Goal: Obtain resource: Download file/media

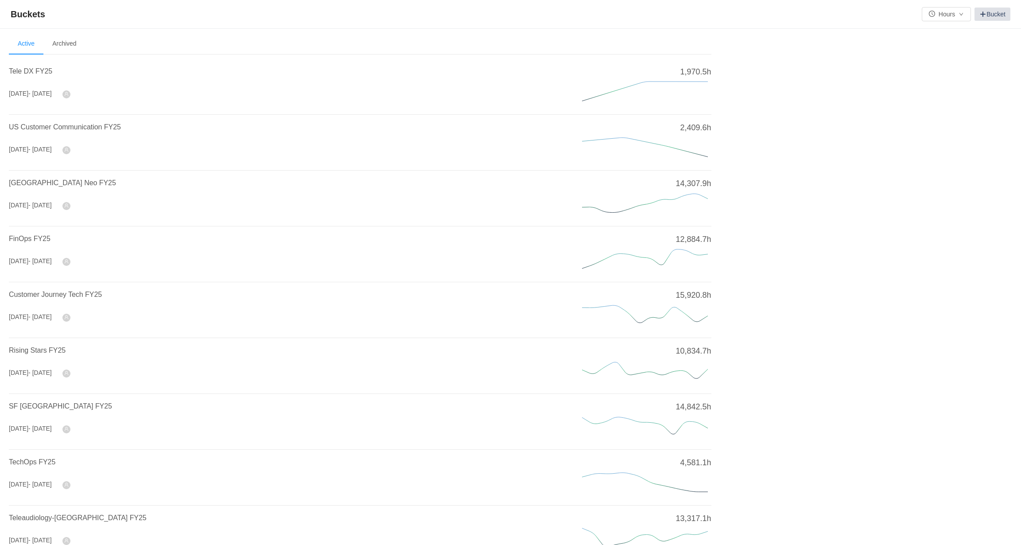
click at [986, 12] on link "Bucket" at bounding box center [992, 14] width 36 height 13
click at [985, 16] on span at bounding box center [982, 14] width 7 height 7
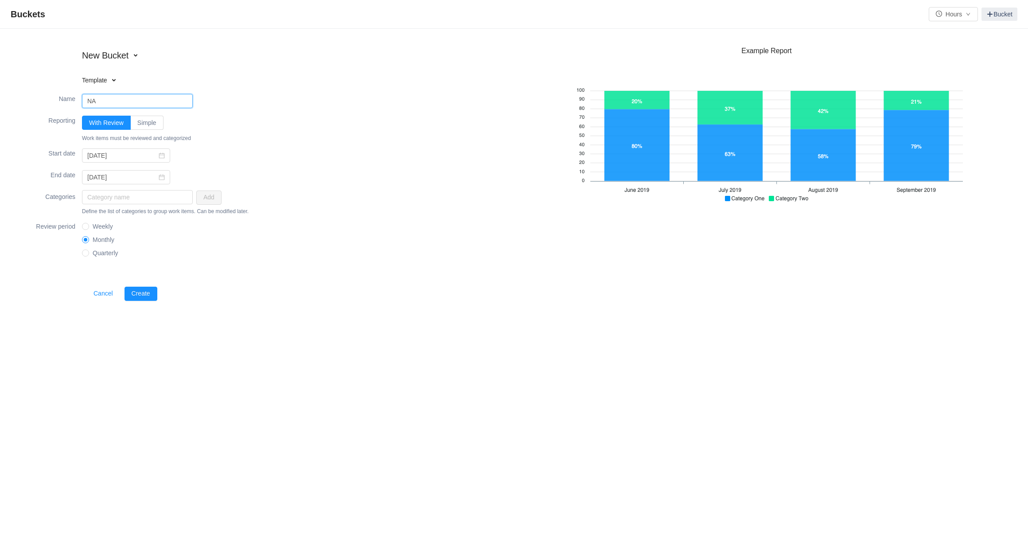
drag, startPoint x: 96, startPoint y: 103, endPoint x: 88, endPoint y: 103, distance: 8.4
click at [88, 103] on input "NA" at bounding box center [137, 101] width 111 height 14
type input "SF"
click at [987, 15] on span at bounding box center [989, 14] width 7 height 7
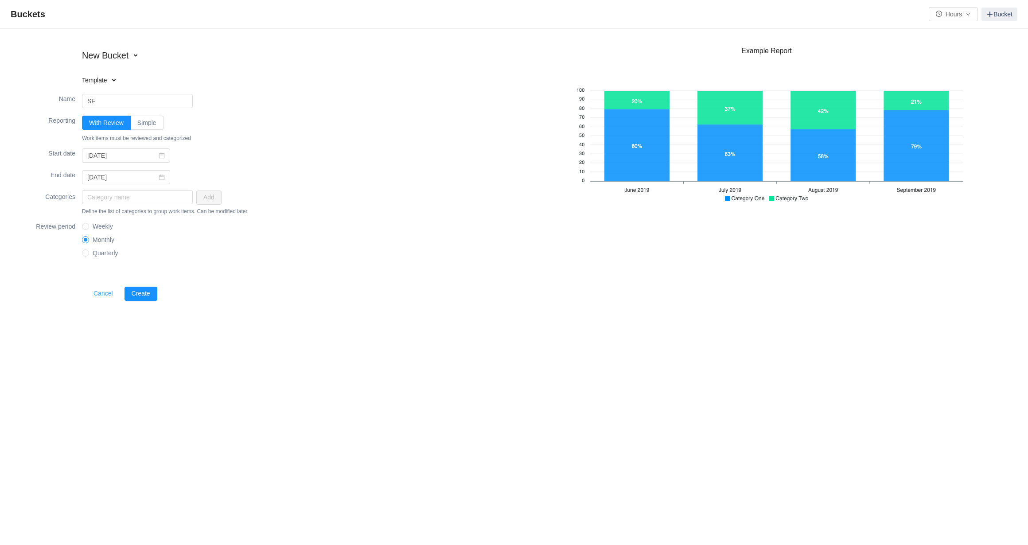
click at [103, 296] on button "Cancel" at bounding box center [103, 294] width 34 height 14
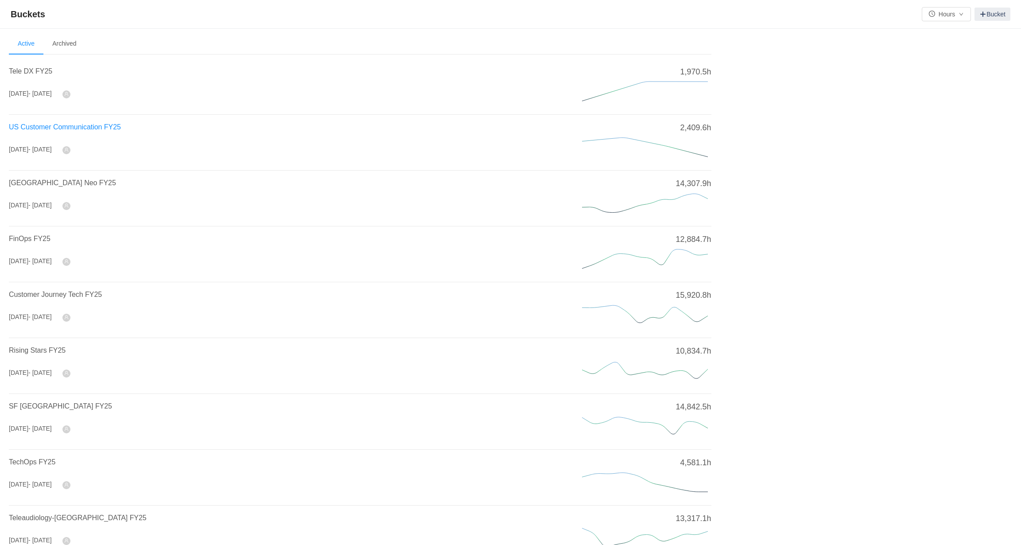
click at [31, 128] on span "US Customer Communication FY25" at bounding box center [65, 127] width 112 height 8
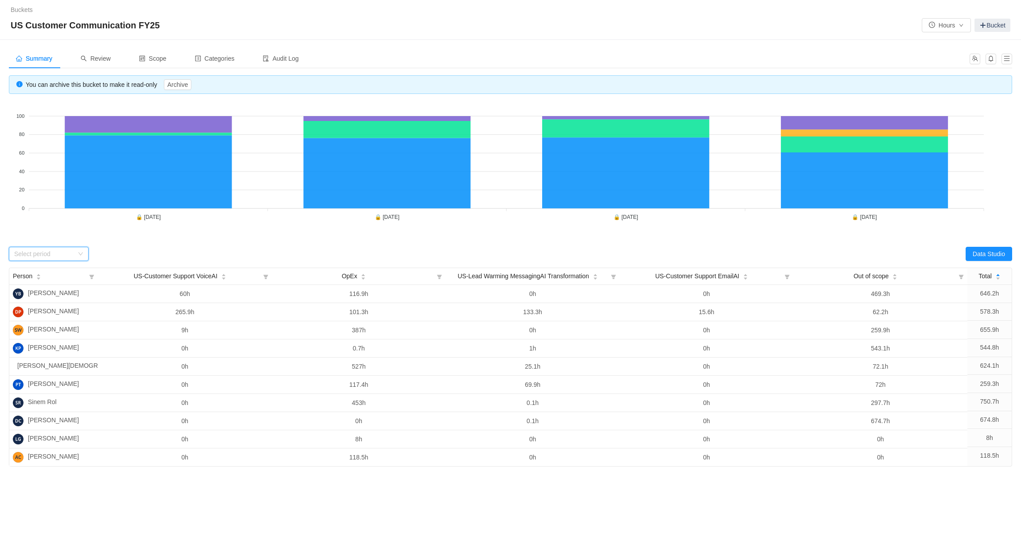
click at [84, 254] on div "Select period" at bounding box center [49, 254] width 80 height 14
click at [56, 316] on li "[DATE]" at bounding box center [49, 313] width 80 height 14
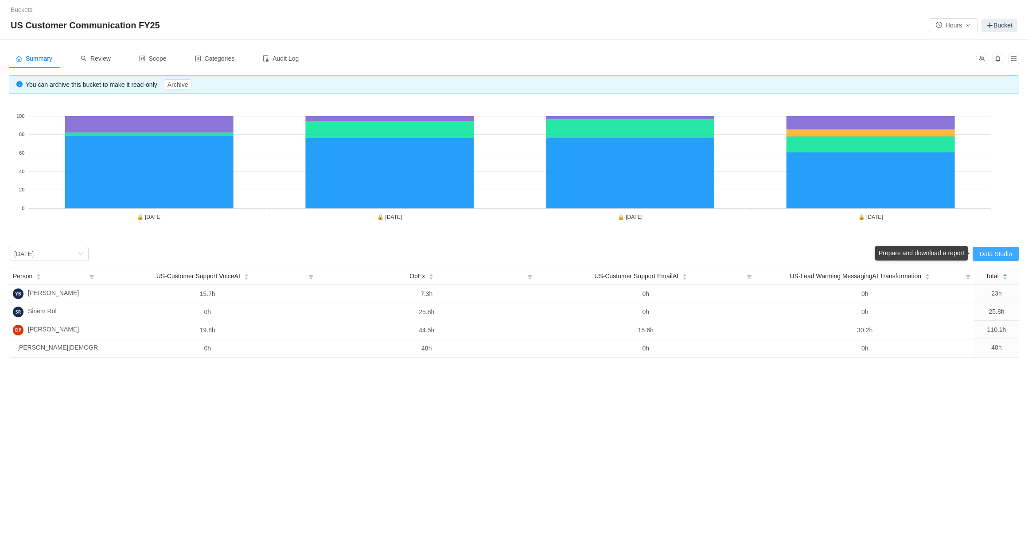
click at [989, 255] on button "Data Studio" at bounding box center [995, 254] width 47 height 14
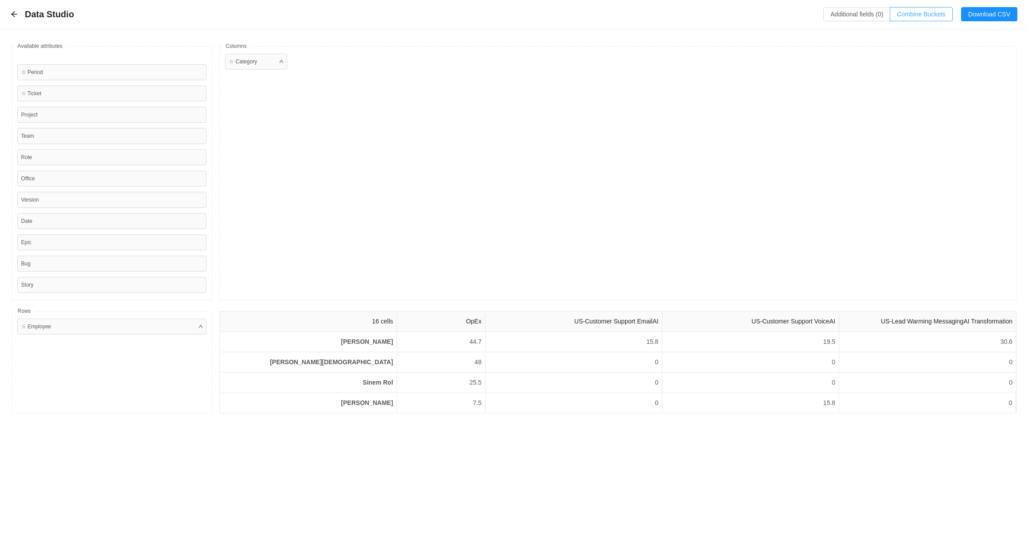
click at [914, 15] on button "Combine Buckets (0)" at bounding box center [920, 14] width 63 height 14
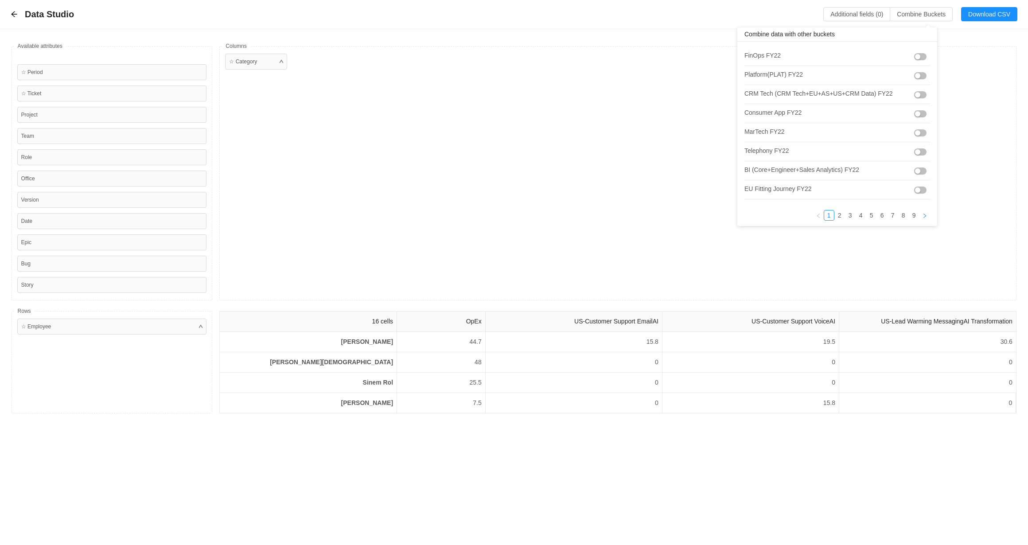
click at [922, 213] on icon "icon: right" at bounding box center [924, 215] width 5 height 5
click at [882, 213] on icon "icon: right" at bounding box center [882, 215] width 3 height 4
click at [909, 213] on link "9" at bounding box center [914, 215] width 10 height 10
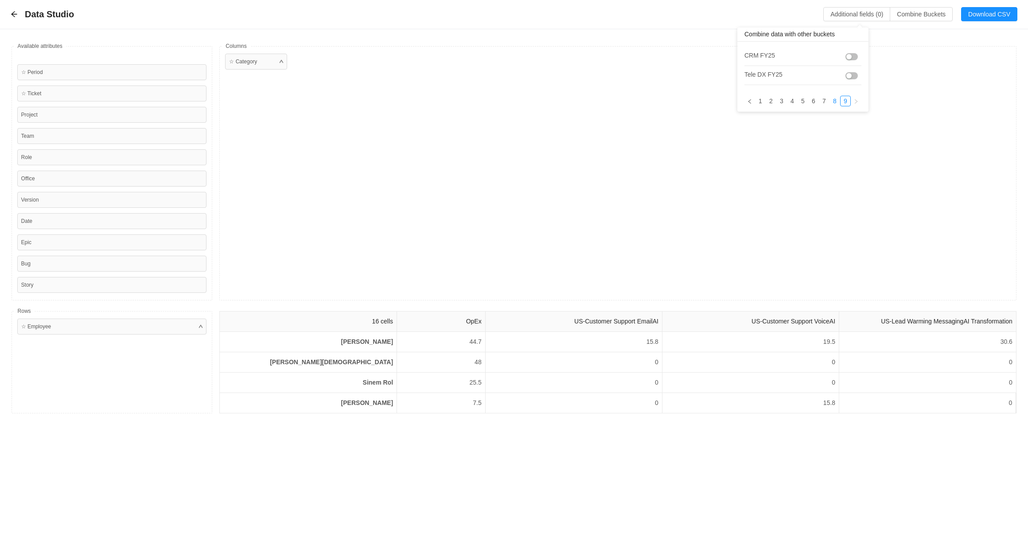
click at [834, 100] on link "8" at bounding box center [835, 101] width 10 height 10
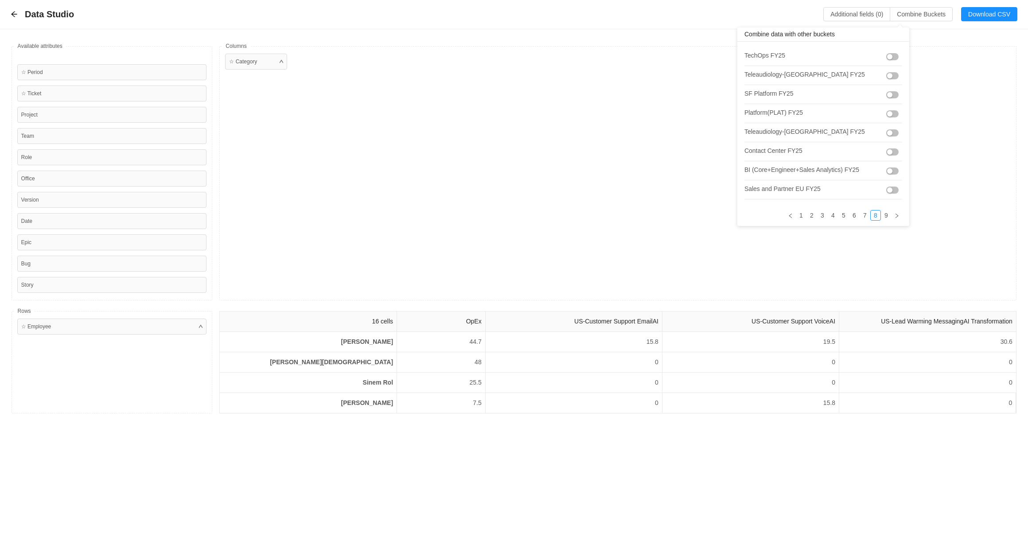
click at [888, 130] on button "button" at bounding box center [892, 132] width 12 height 7
click at [887, 216] on link "7" at bounding box center [892, 215] width 10 height 10
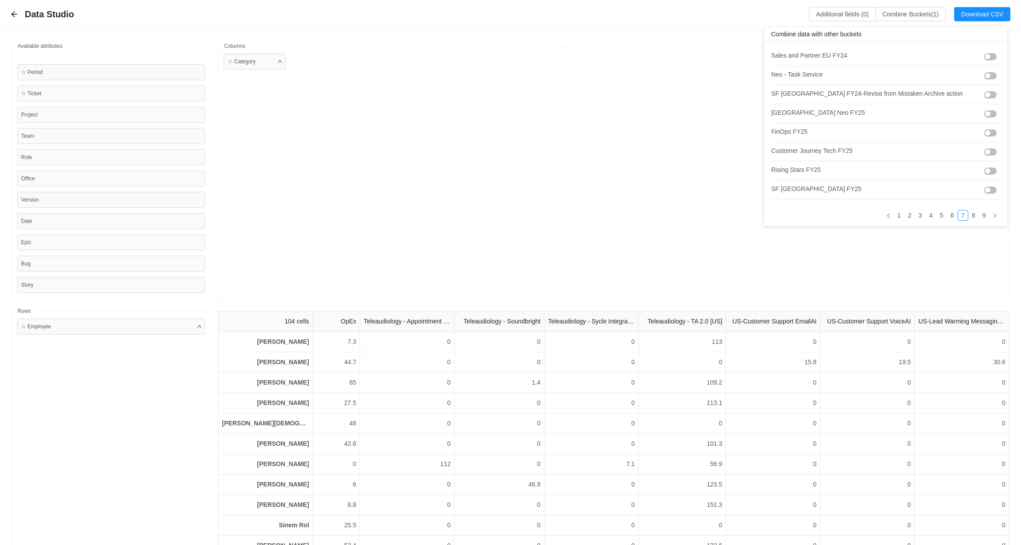
click at [984, 189] on button "button" at bounding box center [990, 189] width 12 height 7
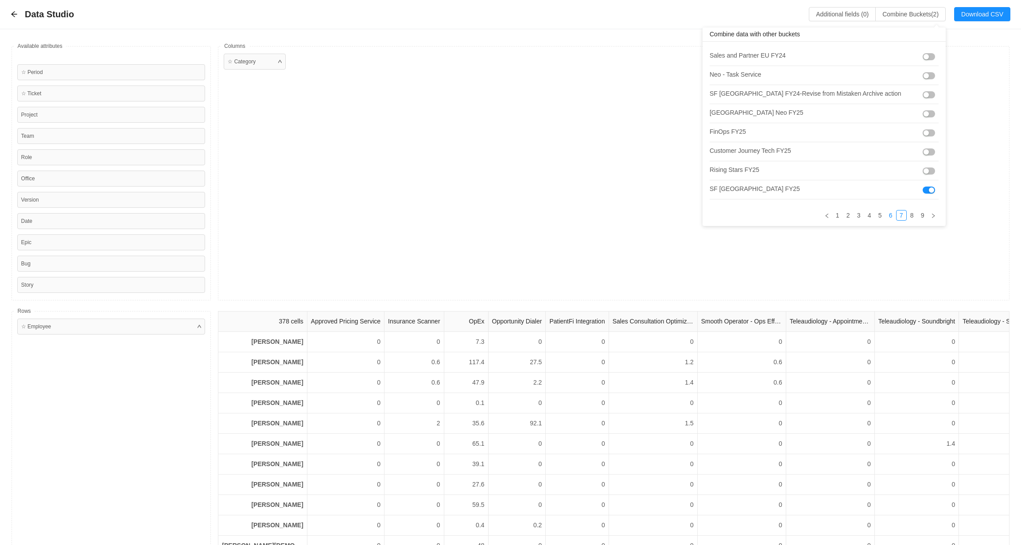
click at [886, 215] on link "6" at bounding box center [891, 215] width 10 height 10
click at [846, 213] on link "9" at bounding box center [851, 215] width 10 height 10
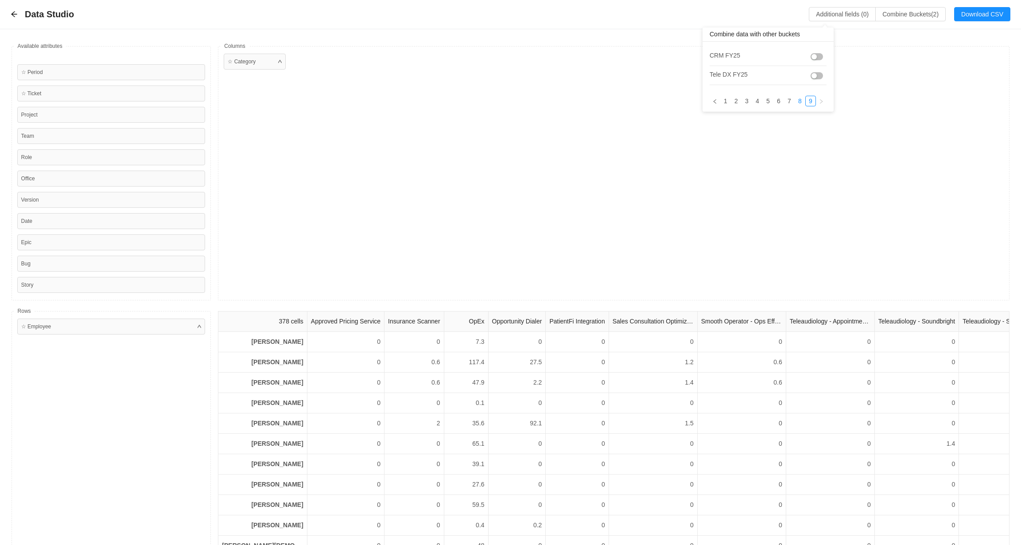
click at [801, 101] on link "8" at bounding box center [800, 101] width 10 height 10
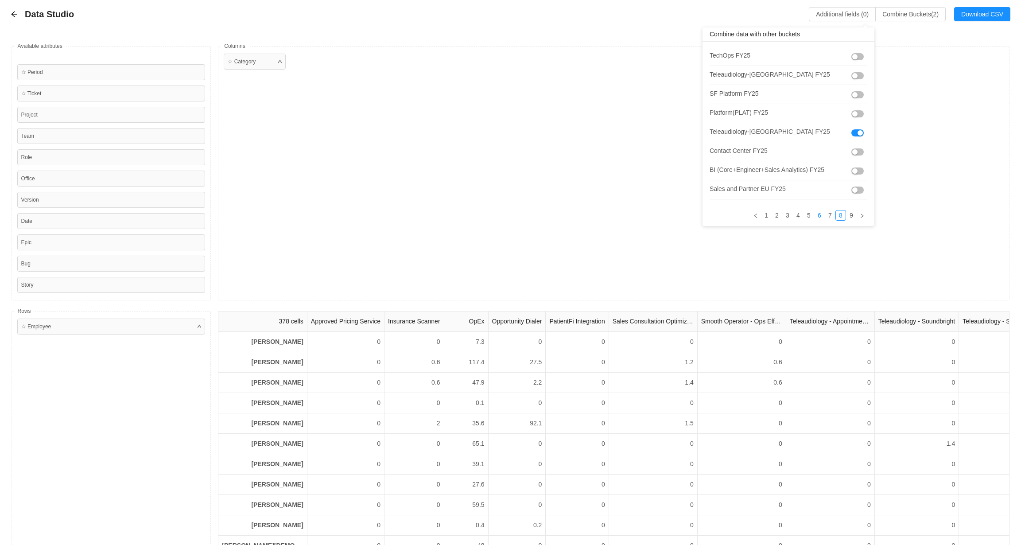
click at [815, 217] on link "6" at bounding box center [820, 215] width 10 height 10
click at [804, 217] on link "5" at bounding box center [809, 215] width 10 height 10
click at [767, 217] on link "4" at bounding box center [772, 215] width 10 height 10
click at [772, 214] on link "3" at bounding box center [773, 215] width 10 height 10
click at [800, 214] on link "2" at bounding box center [805, 215] width 10 height 10
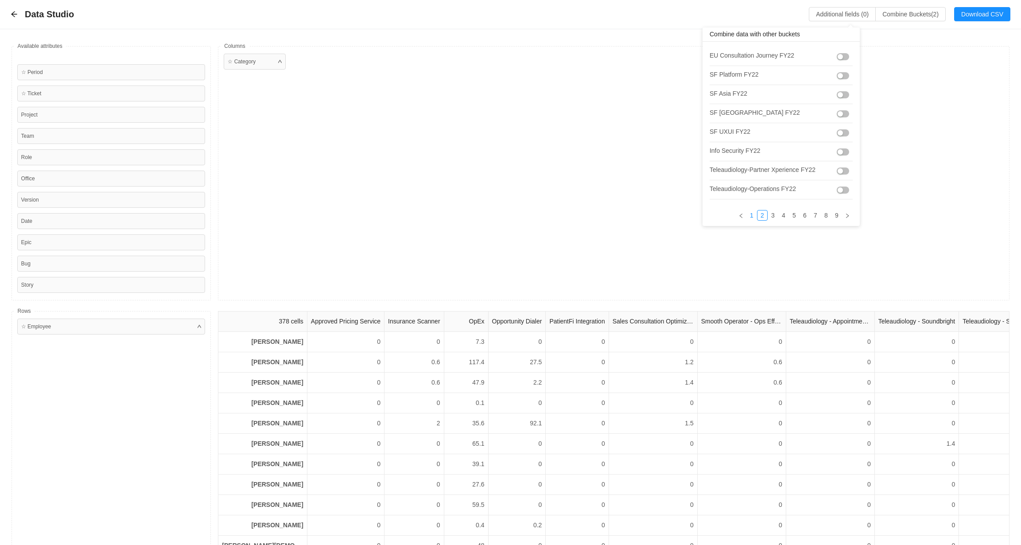
click at [751, 215] on link "1" at bounding box center [752, 215] width 10 height 10
click at [887, 213] on icon "icon: right" at bounding box center [889, 215] width 5 height 5
click at [849, 213] on icon "icon: right" at bounding box center [847, 215] width 5 height 5
click at [820, 213] on link "7" at bounding box center [816, 215] width 10 height 10
click at [923, 149] on button "button" at bounding box center [929, 151] width 12 height 7
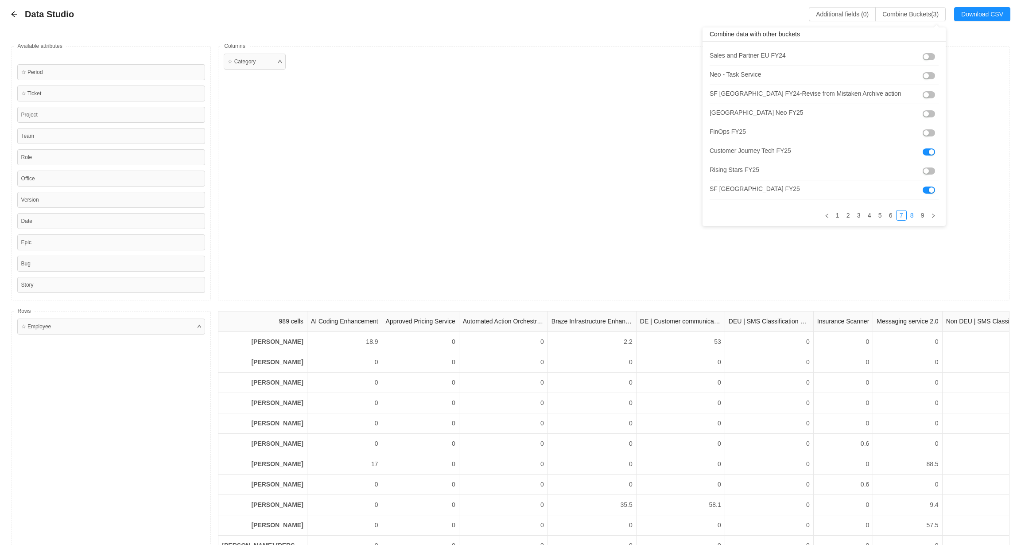
click at [907, 215] on link "8" at bounding box center [912, 215] width 10 height 10
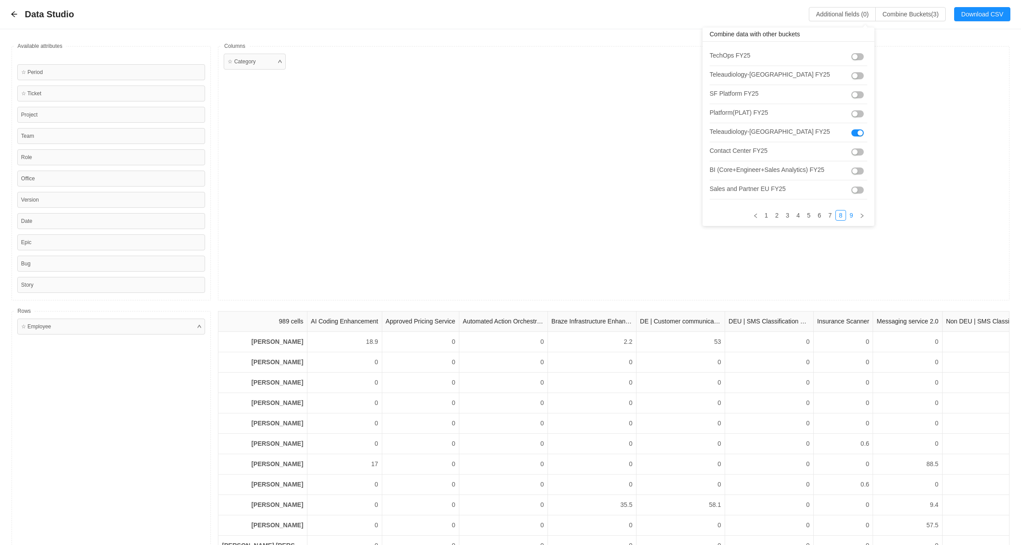
click at [846, 215] on link "9" at bounding box center [851, 215] width 10 height 10
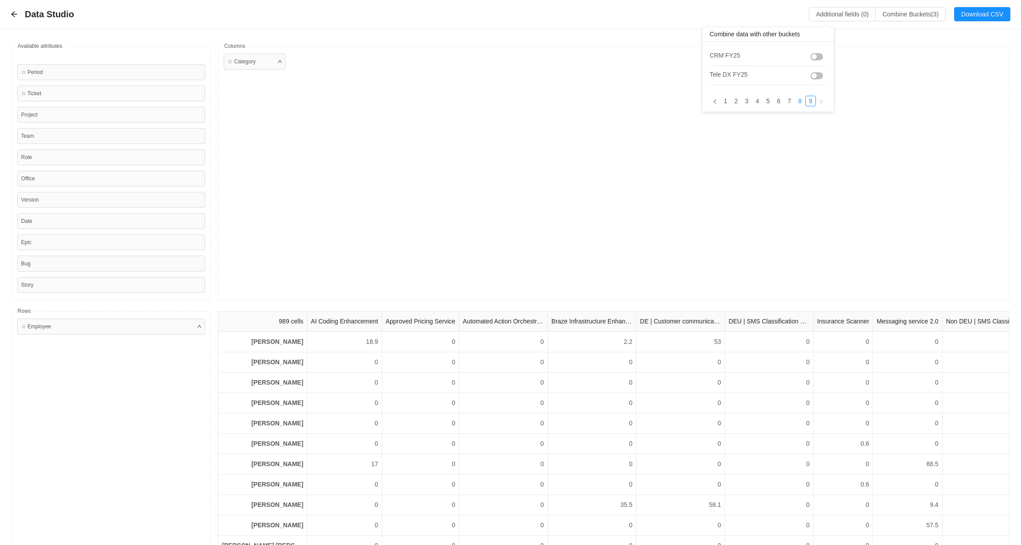
click at [798, 101] on link "8" at bounding box center [800, 101] width 10 height 10
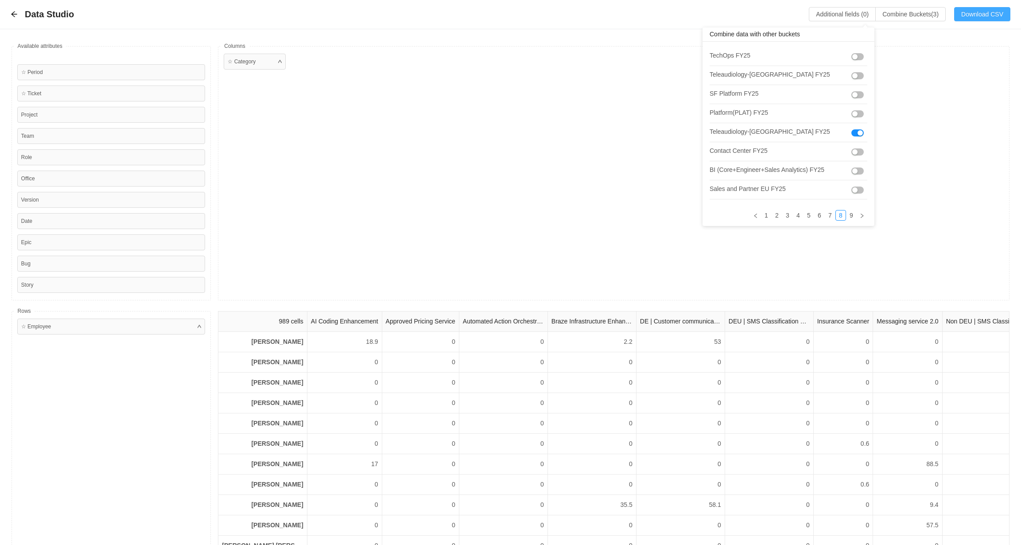
click at [972, 16] on button "Download CSV" at bounding box center [982, 14] width 56 height 14
